Goal: Communication & Community: Ask a question

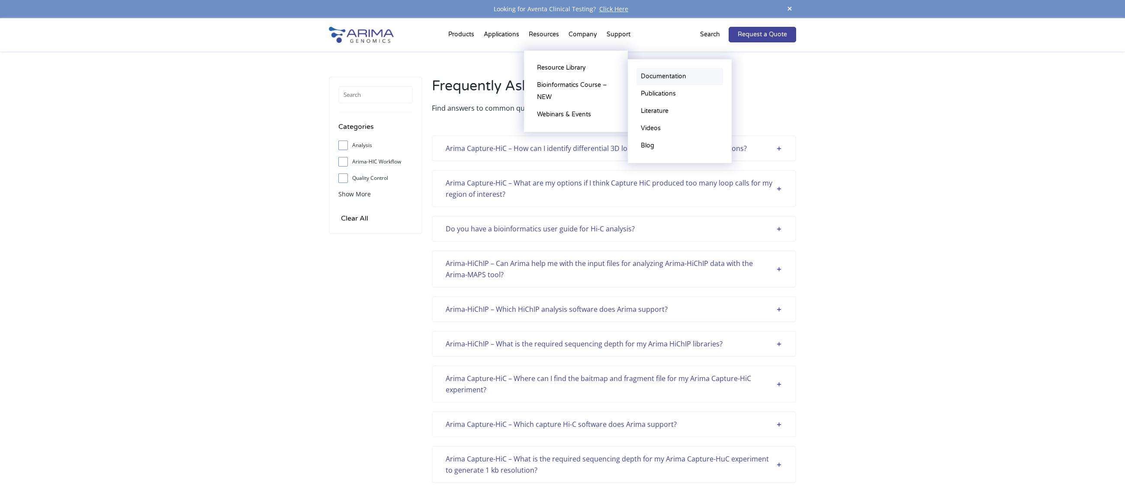
click at [651, 79] on link "Documentation" at bounding box center [679, 76] width 87 height 17
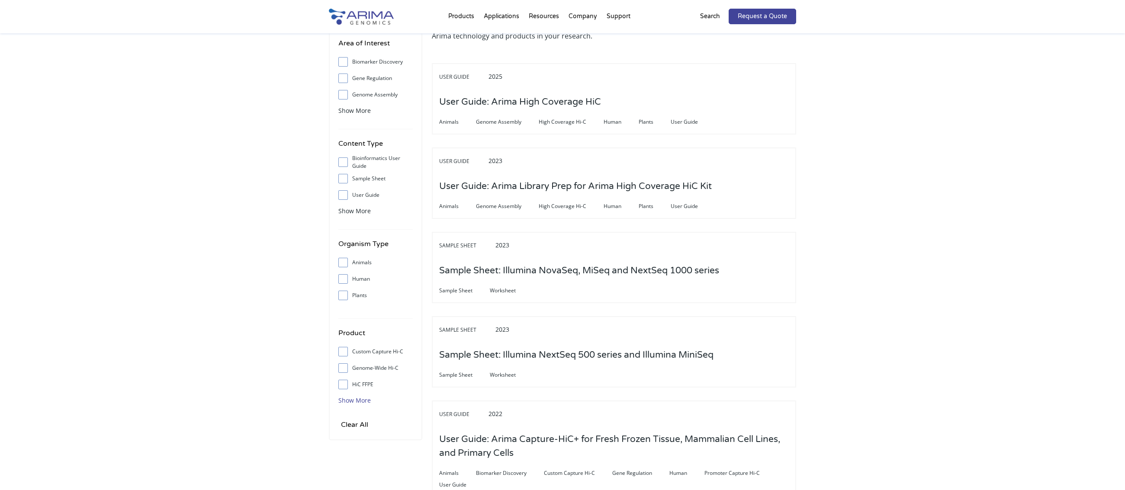
click at [360, 403] on span "Show More" at bounding box center [354, 400] width 32 height 8
click at [342, 437] on span at bounding box center [345, 434] width 14 height 10
click at [342, 437] on input "Promoter Capture Hi-C" at bounding box center [343, 434] width 6 height 6
checkbox input "true"
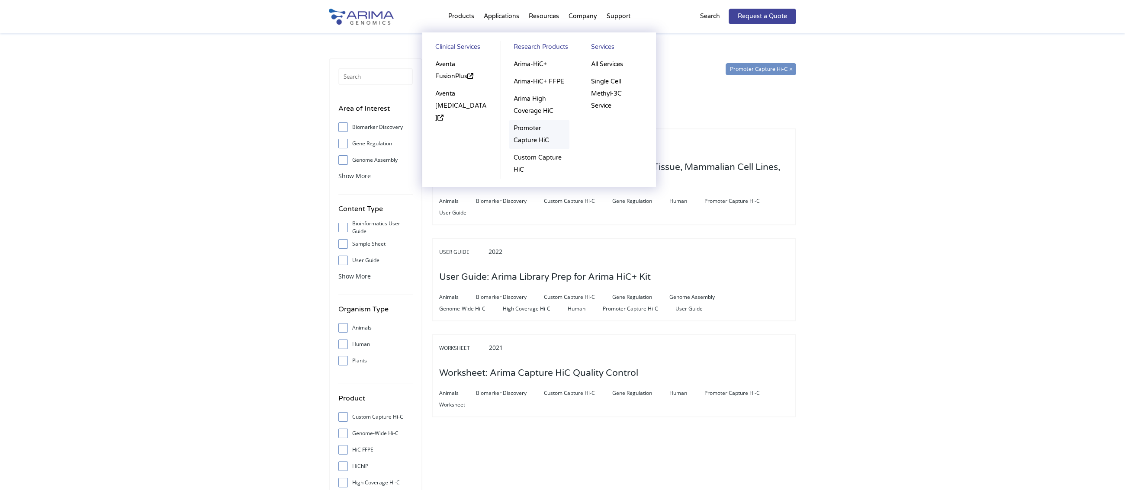
click at [522, 132] on link "Promoter Capture HiC" at bounding box center [539, 134] width 60 height 29
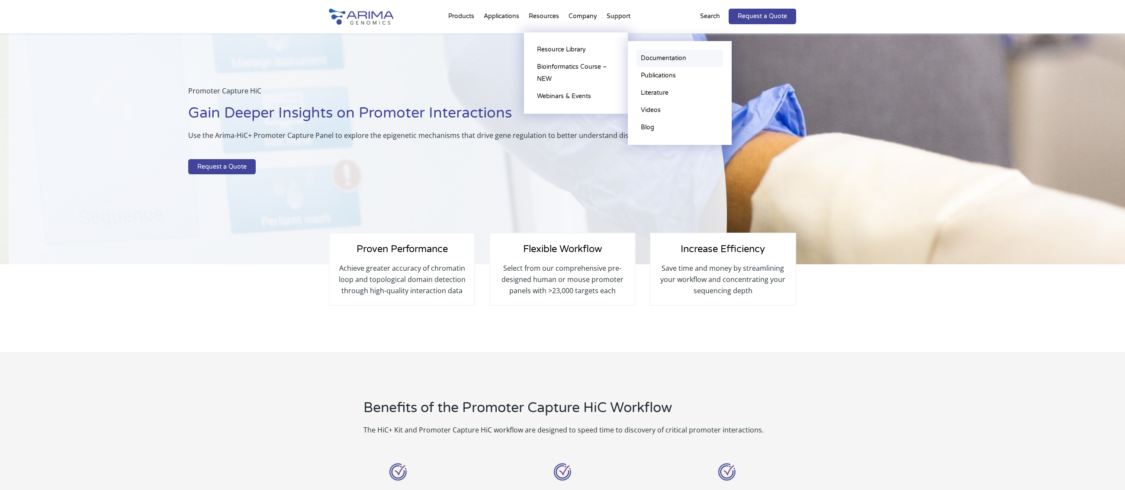
click at [667, 55] on link "Documentation" at bounding box center [679, 58] width 87 height 17
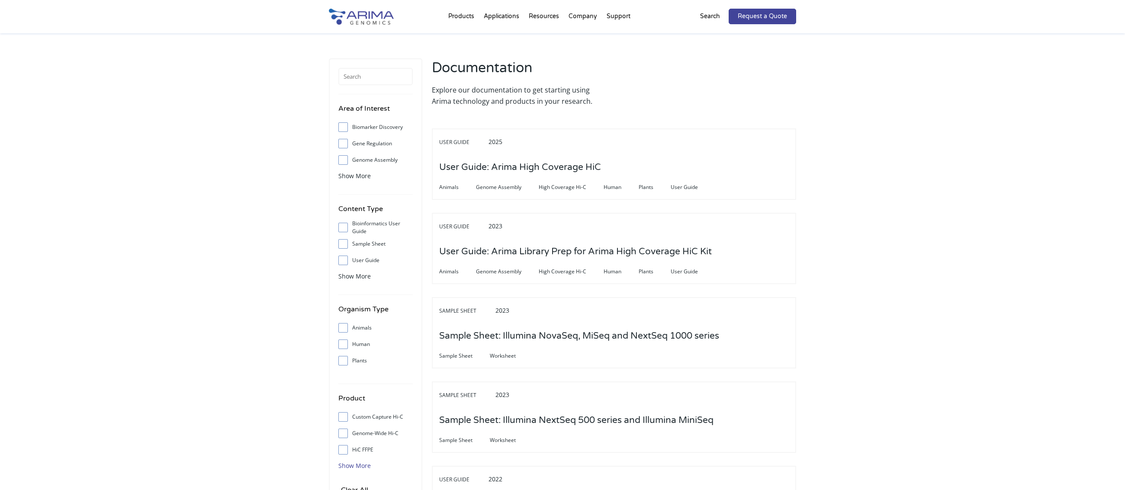
click at [355, 463] on span "Show More" at bounding box center [354, 466] width 32 height 8
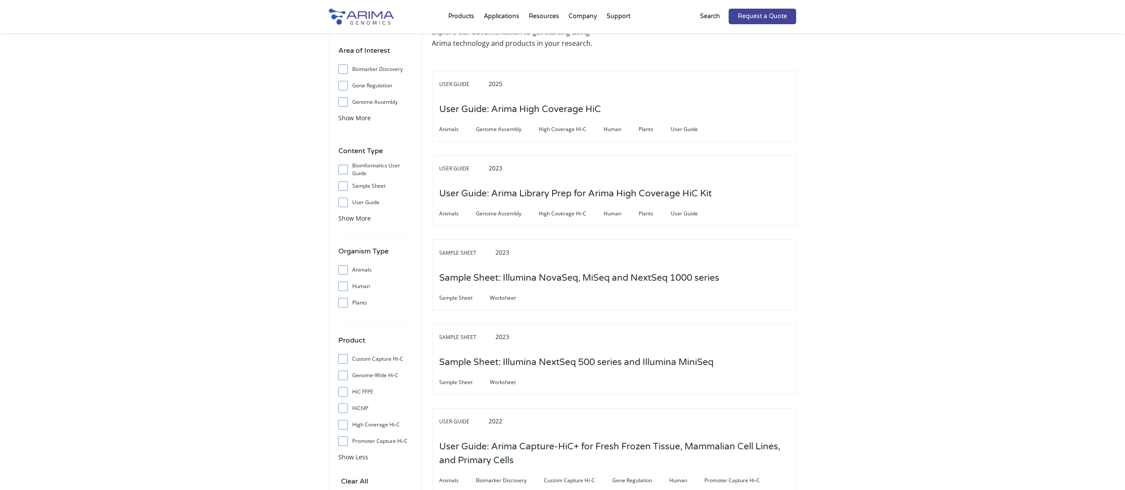
scroll to position [113, 0]
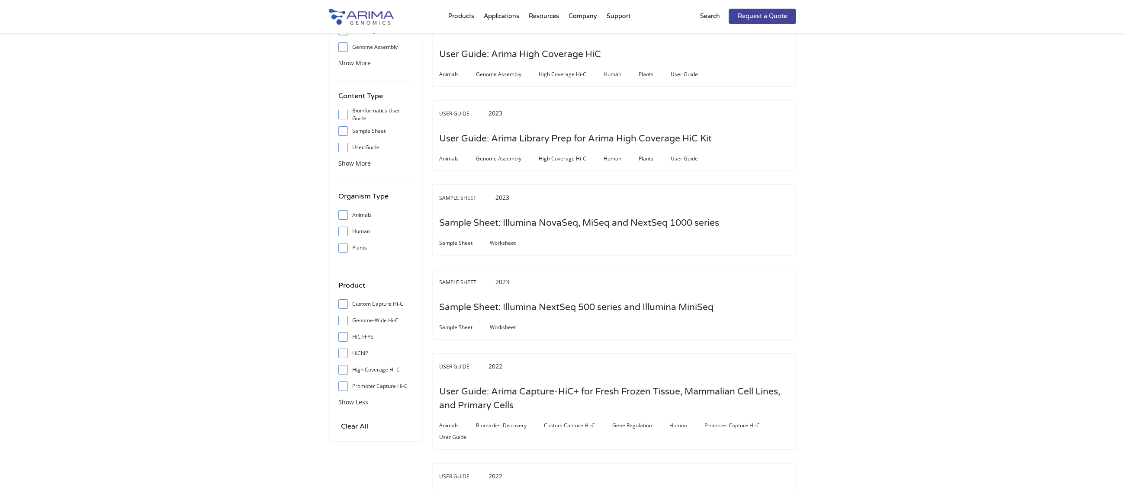
click at [347, 384] on span at bounding box center [345, 387] width 14 height 10
click at [346, 384] on input "Promoter Capture Hi-C" at bounding box center [343, 386] width 6 height 6
checkbox input "true"
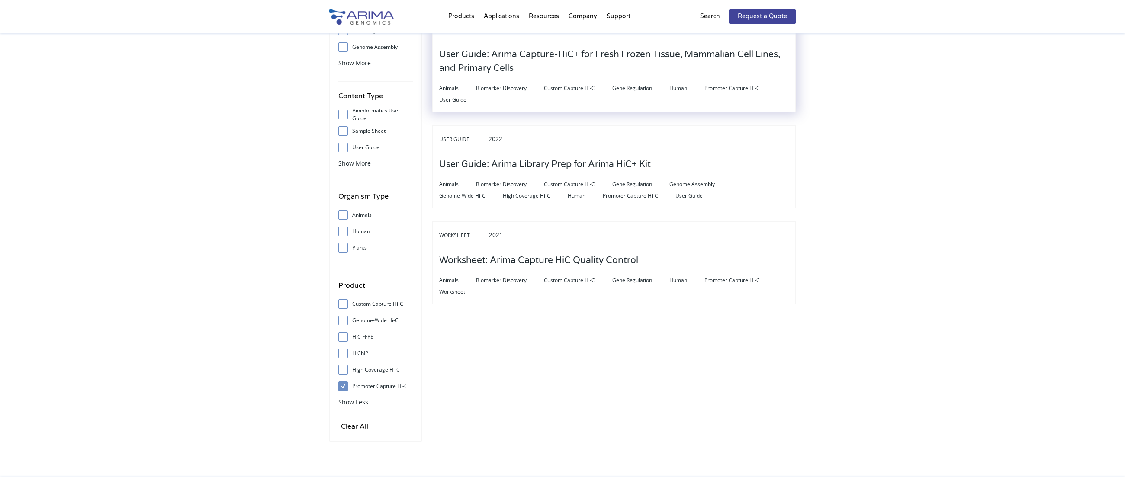
click at [600, 60] on h3 "User Guide: Arima Capture-HiC+ for Fresh Frozen Tissue, Mammalian Cell Lines, a…" at bounding box center [614, 61] width 350 height 41
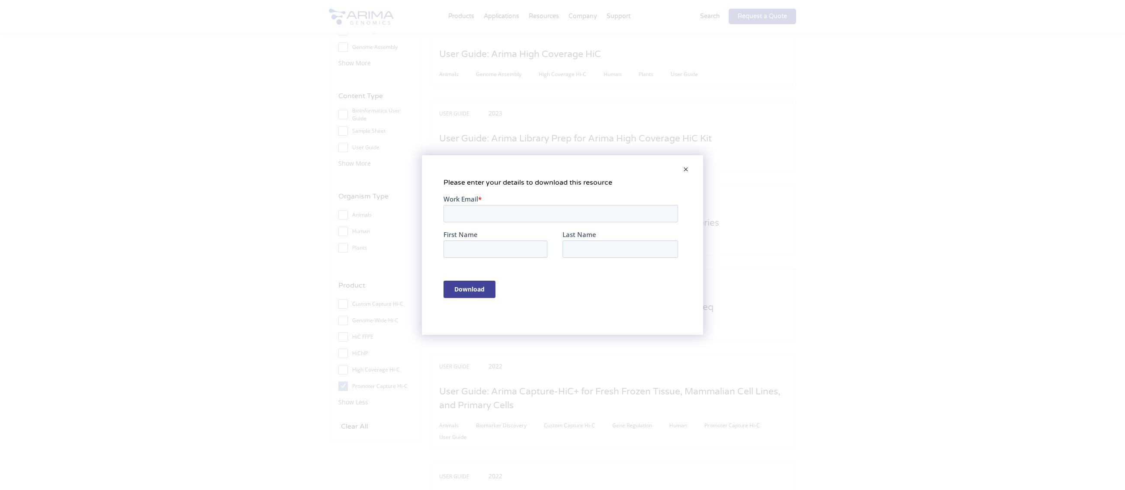
scroll to position [0, 0]
click at [687, 170] on span at bounding box center [685, 170] width 17 height 21
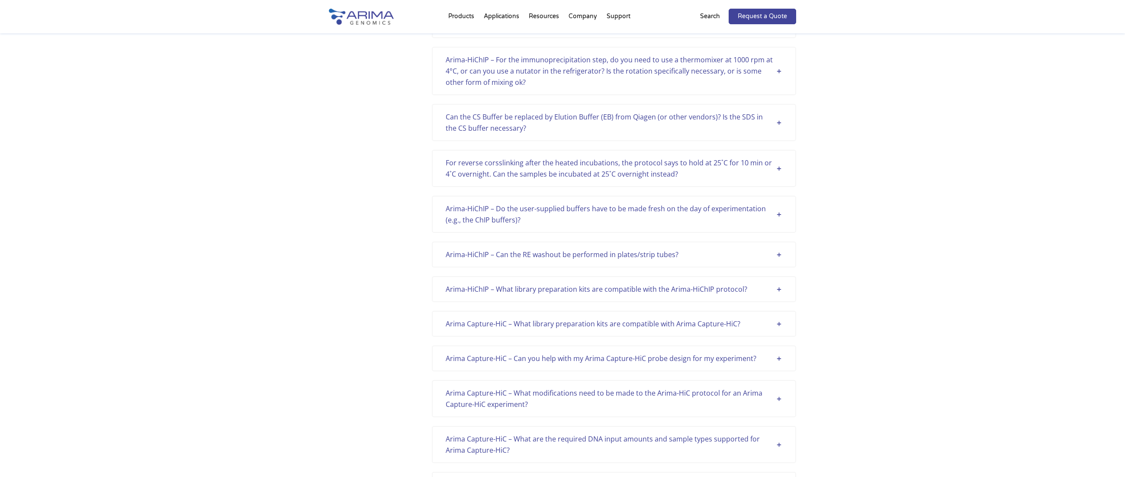
scroll to position [1413, 0]
click at [636, 285] on div "Arima-HiChIP – What library preparation kits are compatible with the Arima-HiCh…" at bounding box center [614, 287] width 337 height 11
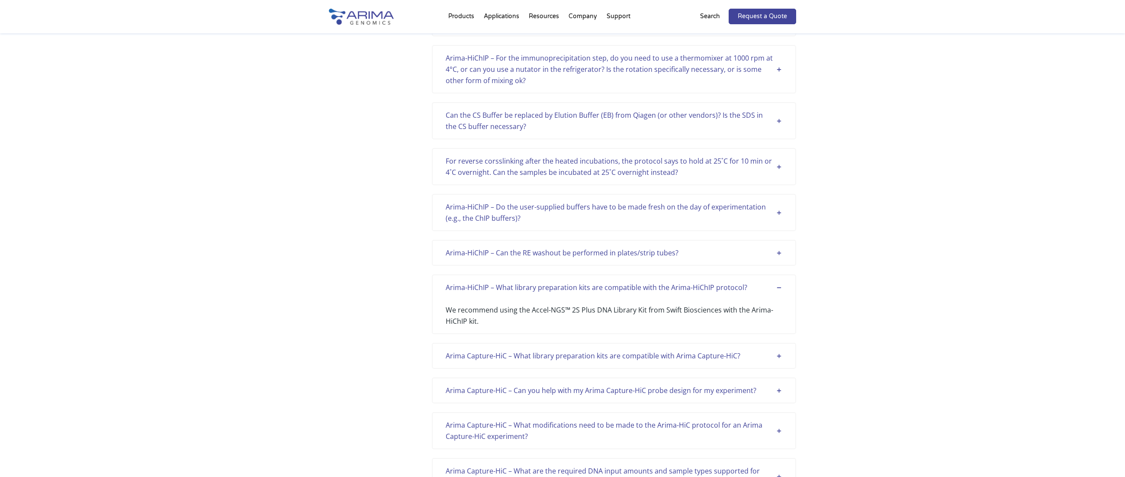
click at [589, 354] on div "Arima Capture-HiC – What library preparation kits are compatible with Arima Cap…" at bounding box center [614, 355] width 337 height 11
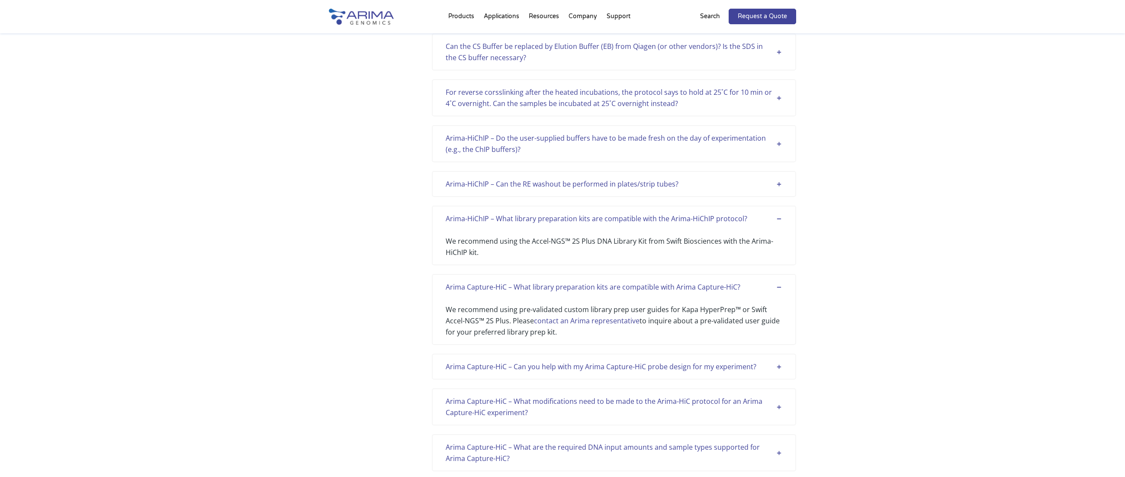
scroll to position [1494, 0]
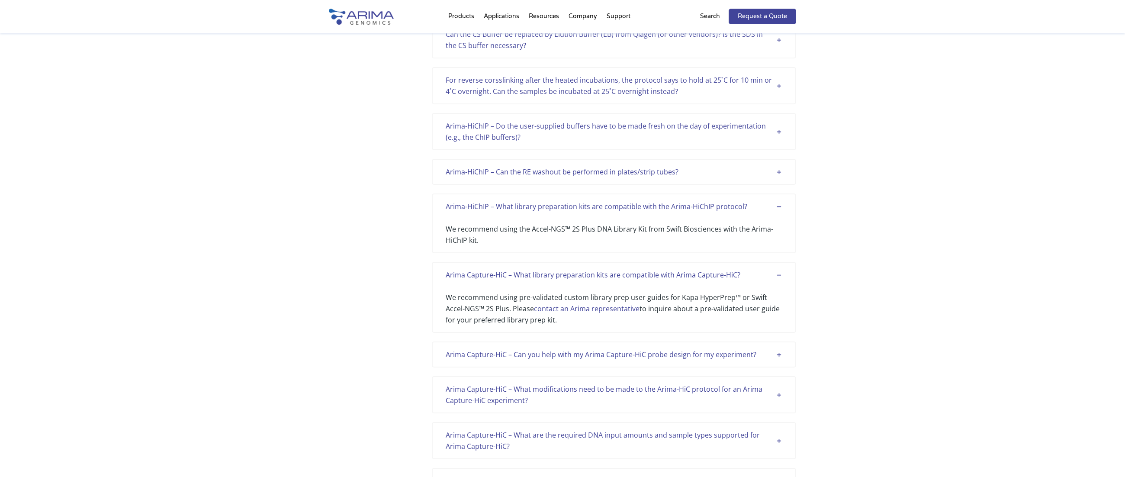
click at [621, 310] on link "contact an Arima representative" at bounding box center [587, 309] width 106 height 10
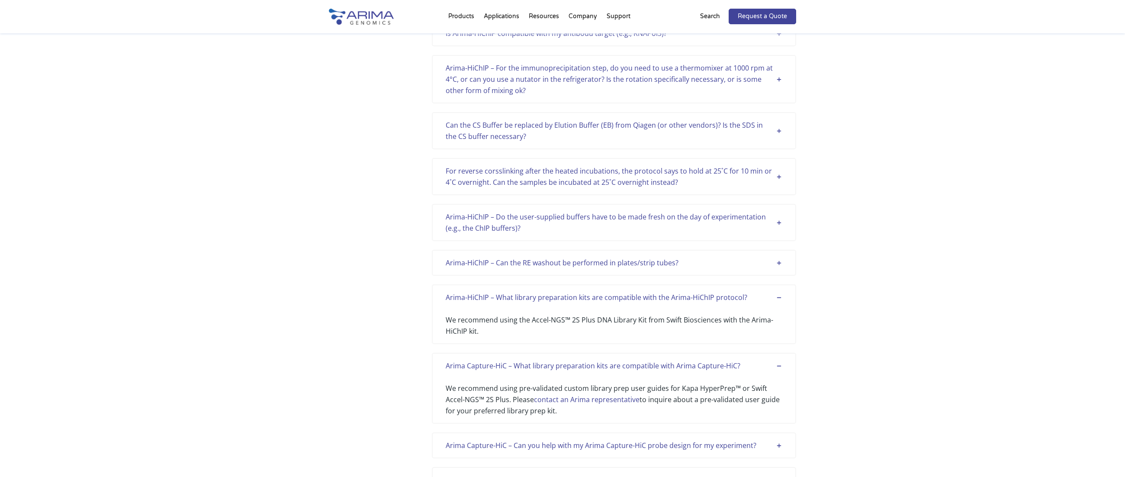
scroll to position [1465, 0]
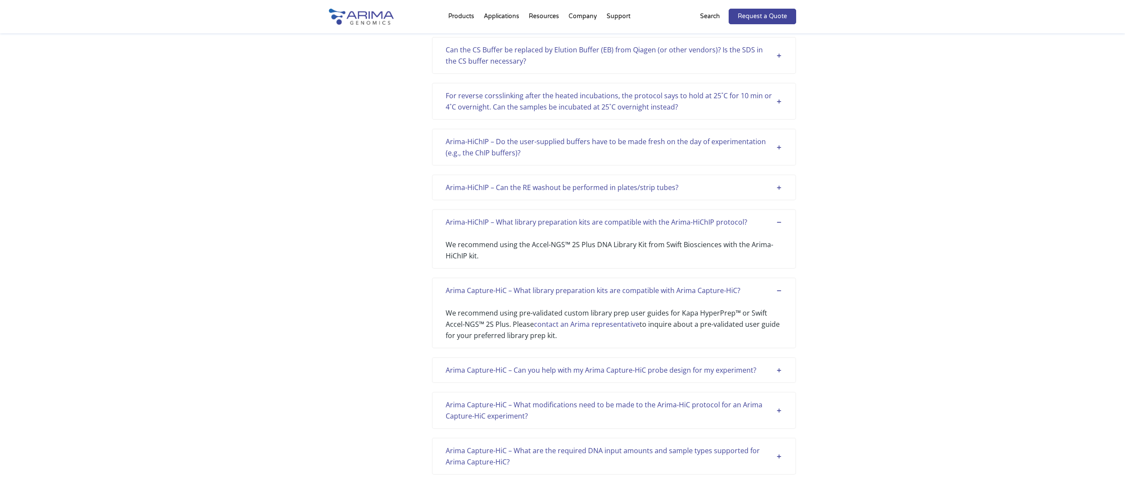
scroll to position [1493, 0]
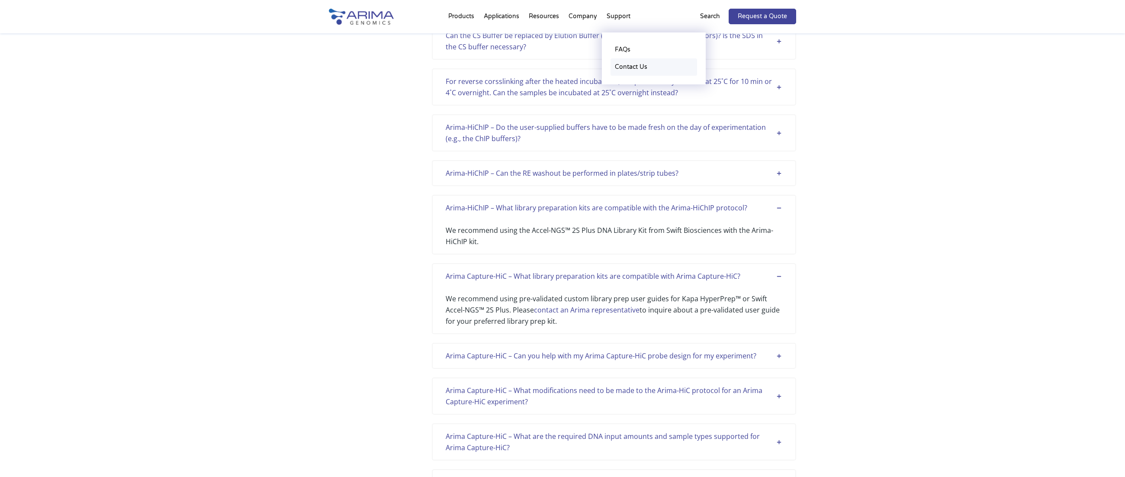
click at [629, 64] on link "Contact Us" at bounding box center [653, 66] width 87 height 17
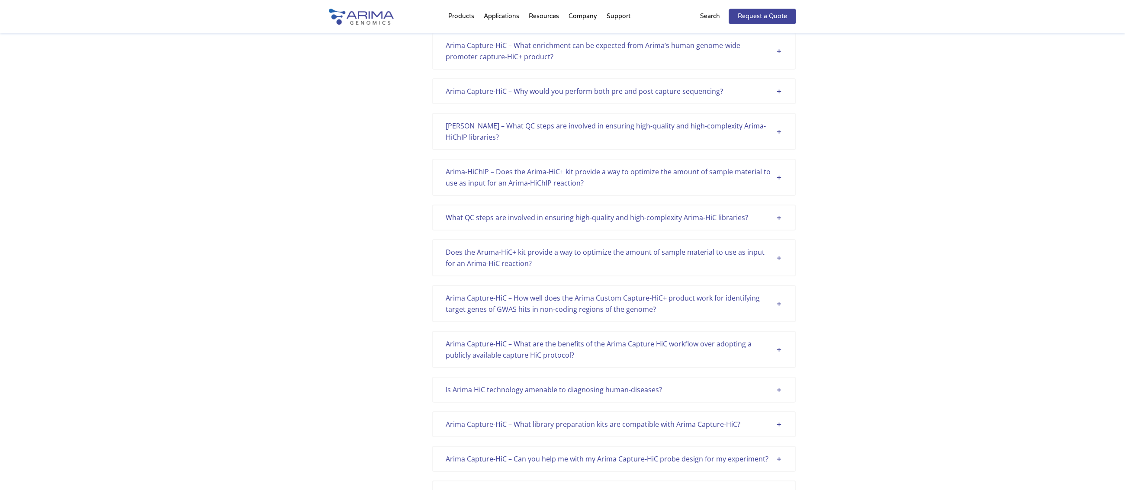
scroll to position [690, 0]
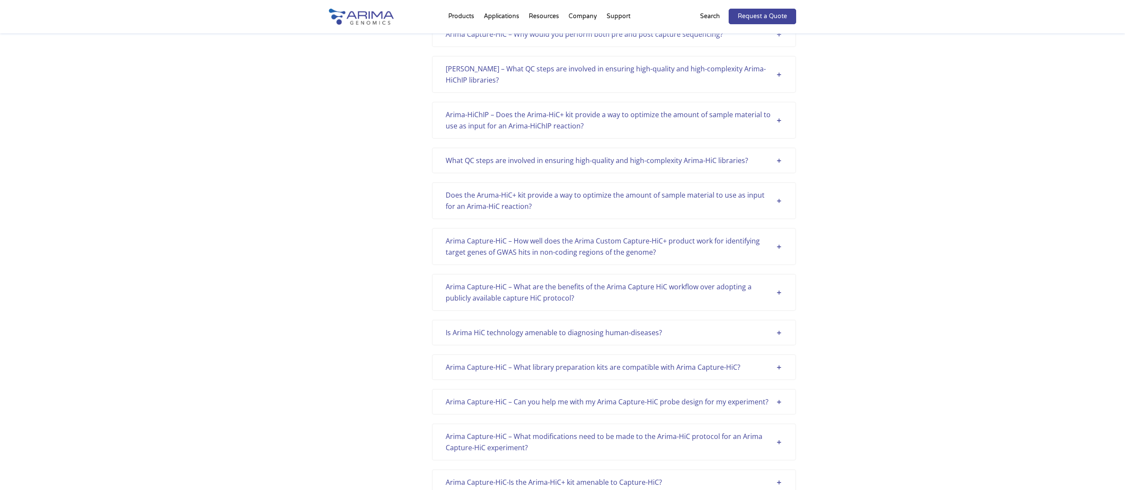
click at [671, 369] on div "Arima Capture-HiC – What library preparation kits are compatible with Arima Cap…" at bounding box center [614, 367] width 337 height 11
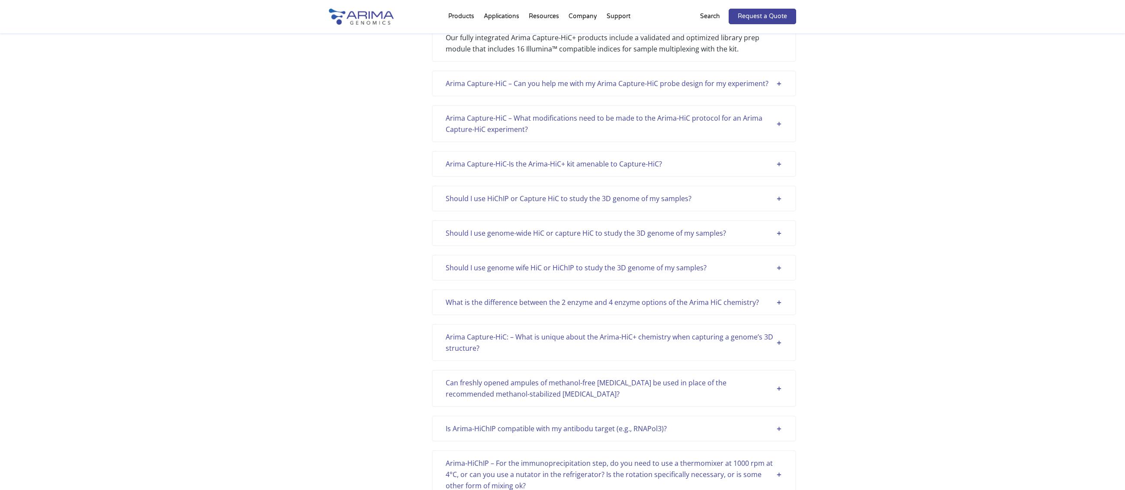
scroll to position [1018, 0]
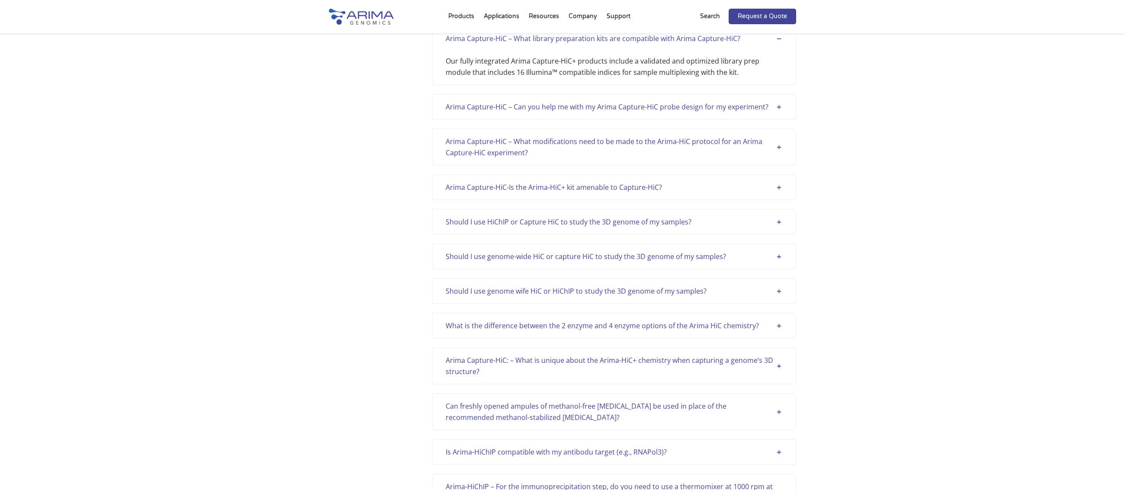
click at [584, 191] on div "Arima Capture-HiC-Is the Arima-HiC+ kit amenable to Capture-HiC?" at bounding box center [614, 187] width 337 height 11
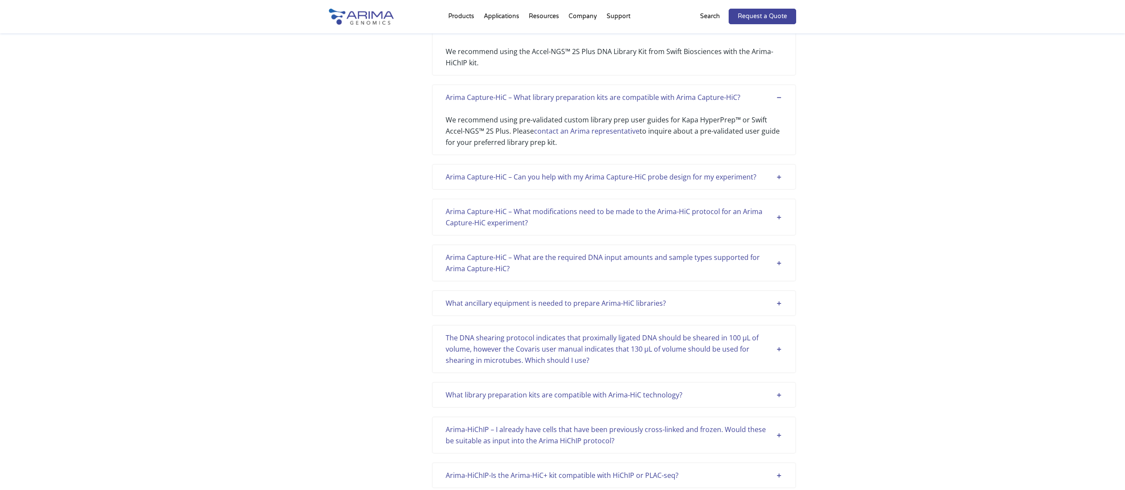
scroll to position [1786, 0]
click at [762, 395] on div "What library preparation kits are compatible with Arima-HiC technology?" at bounding box center [614, 393] width 337 height 11
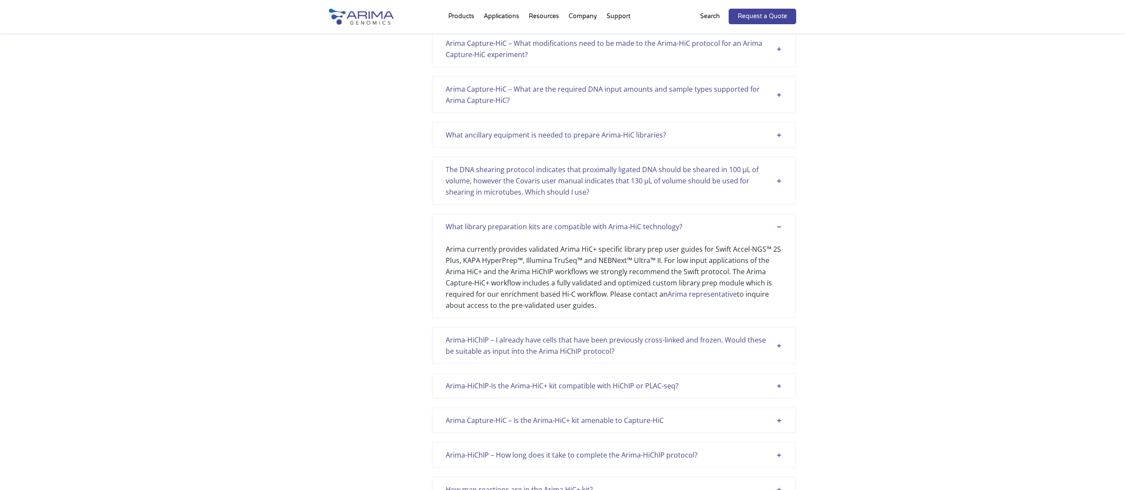
scroll to position [1954, 0]
click at [713, 421] on div "Arima Capture-HiC – Is the Arima-HiC+ kit amenable to Capture-HiC" at bounding box center [614, 418] width 337 height 11
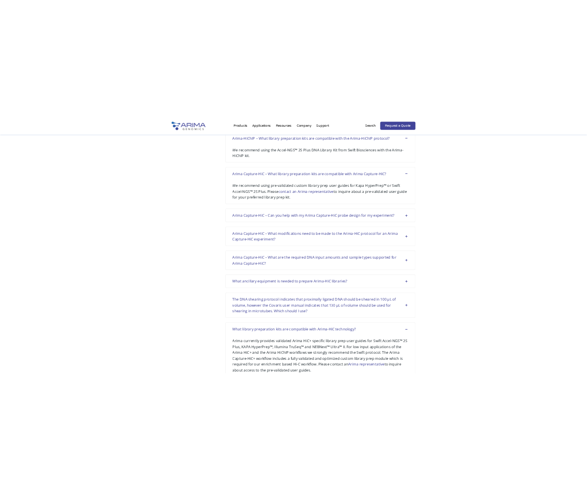
scroll to position [1771, 0]
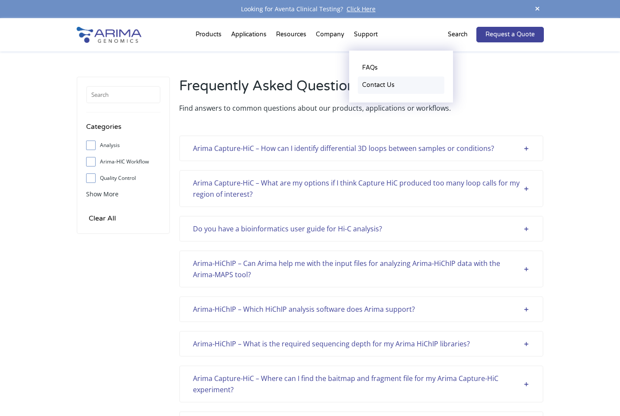
click at [371, 86] on link "Contact Us" at bounding box center [401, 85] width 87 height 17
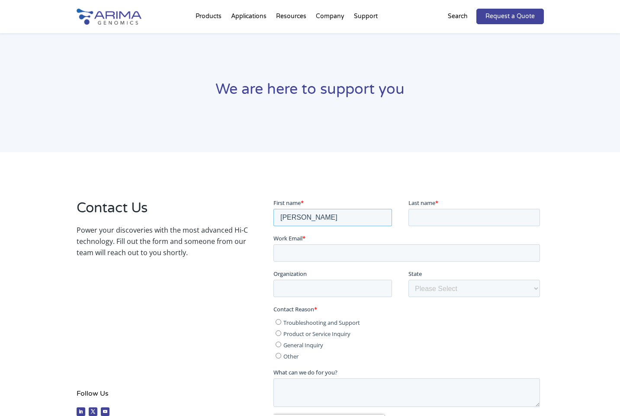
type input "[PERSON_NAME]"
type input "[EMAIL_ADDRESS][DOMAIN_NAME]"
click at [277, 323] on input "Troubleshooting and Support" at bounding box center [279, 322] width 6 height 6
radio input "true"
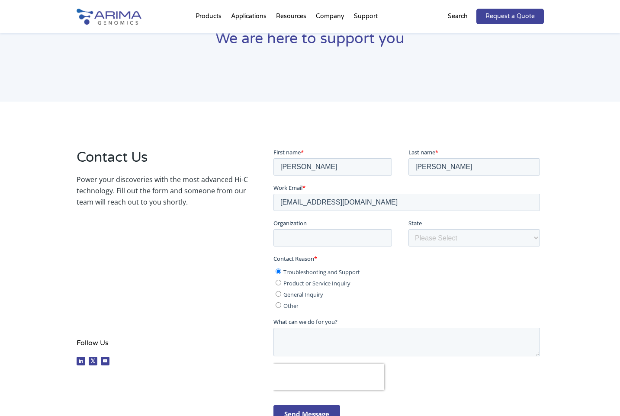
scroll to position [174, 0]
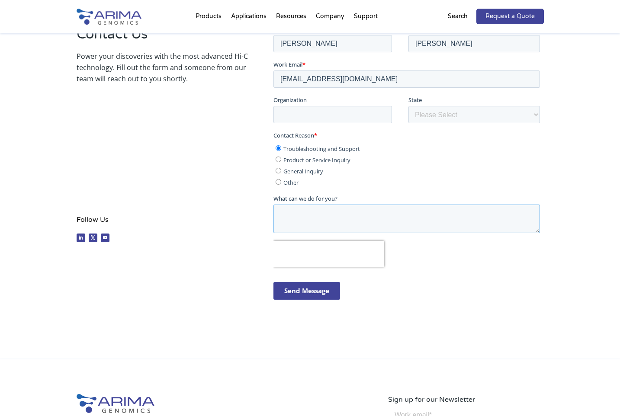
click at [306, 213] on textarea "What can we do for you?" at bounding box center [406, 218] width 266 height 29
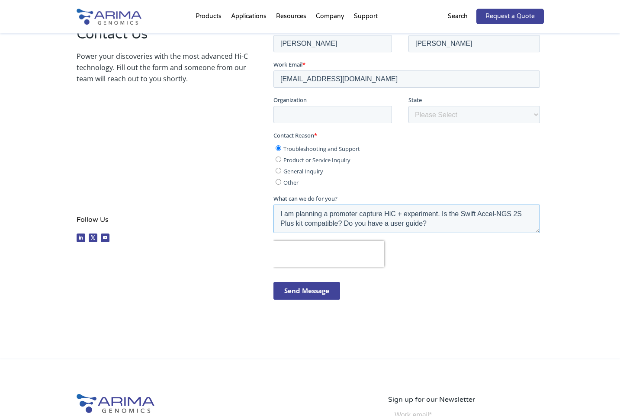
click at [449, 212] on textarea "Hello, I am planning a promoter capture HiC + experiment. Is the Swift Accel-NG…" at bounding box center [406, 218] width 266 height 29
click at [313, 223] on textarea "Hello, I am planning a promoter capture HiC + experiment. Are the Swift Accel-N…" at bounding box center [406, 218] width 266 height 29
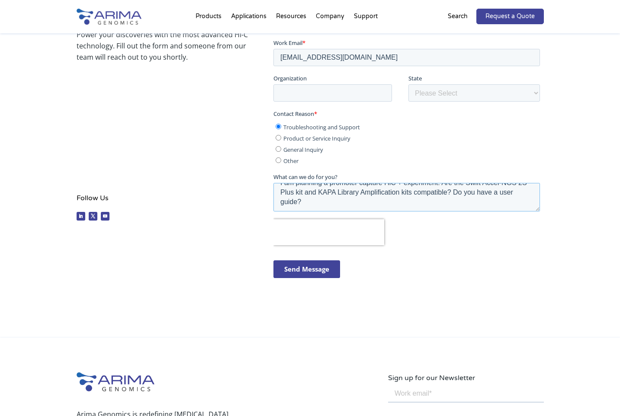
scroll to position [197, 0]
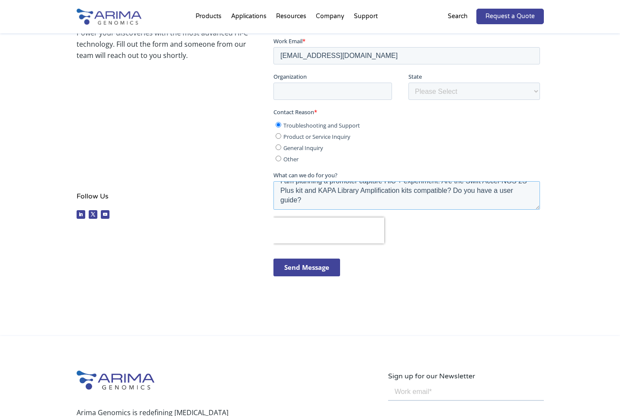
type textarea "Hello, I am planning a promoter capture HiC + experiment. Are the Swift Accel-N…"
click at [323, 264] on input "Send Message" at bounding box center [306, 267] width 67 height 18
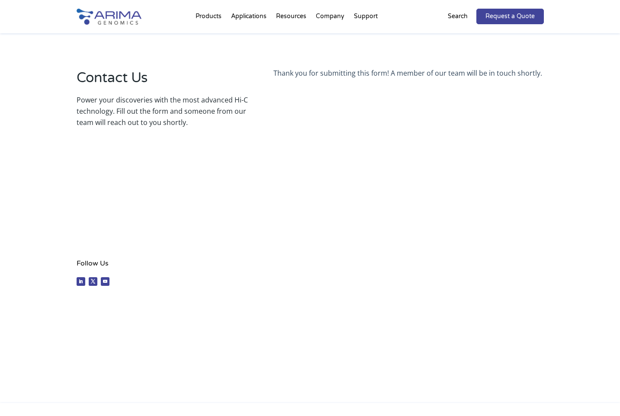
scroll to position [0, 0]
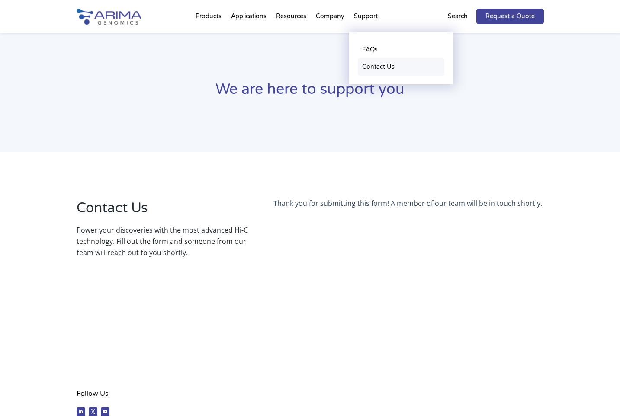
click at [373, 68] on link "Contact Us" at bounding box center [401, 66] width 87 height 17
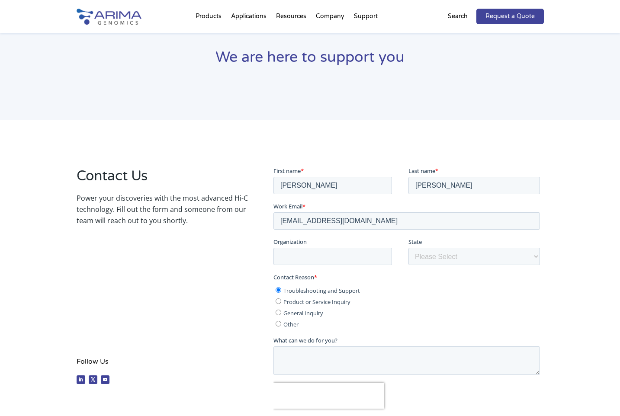
scroll to position [34, 0]
